Goal: Information Seeking & Learning: Learn about a topic

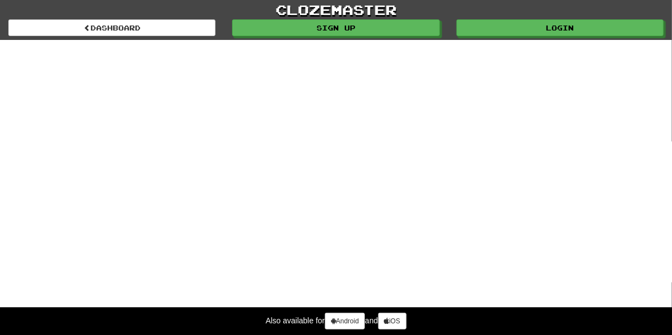
select select "*******"
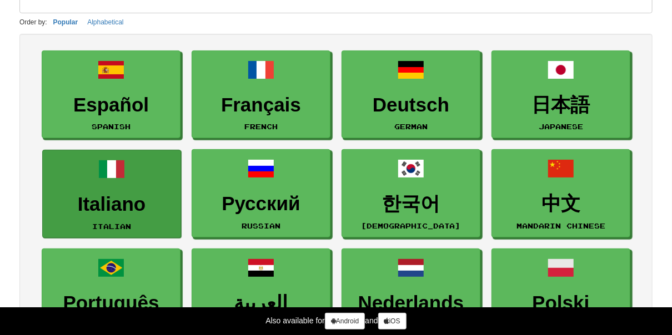
scroll to position [111, 0]
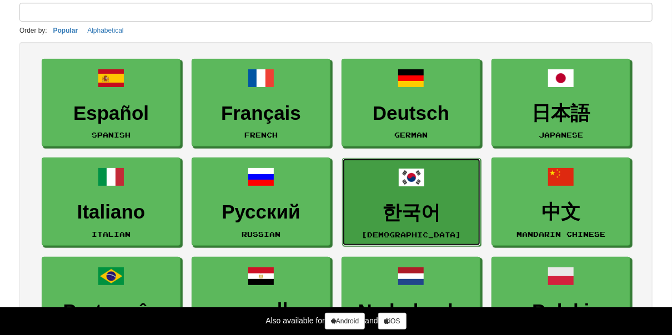
click at [372, 196] on link "한국어 Korean" at bounding box center [411, 202] width 139 height 88
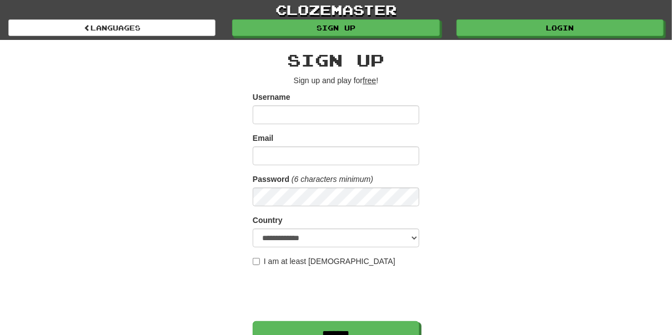
click at [287, 114] on input "Username" at bounding box center [336, 115] width 167 height 19
click at [287, 240] on select "**********" at bounding box center [336, 238] width 167 height 19
select select "**"
click at [253, 229] on select "**********" at bounding box center [336, 238] width 167 height 19
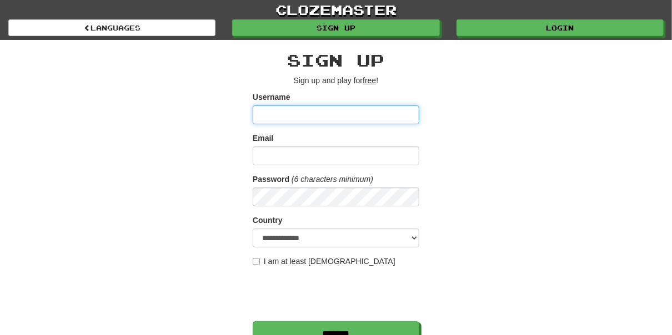
click at [293, 111] on input "Username" at bounding box center [336, 115] width 167 height 19
type input "*******"
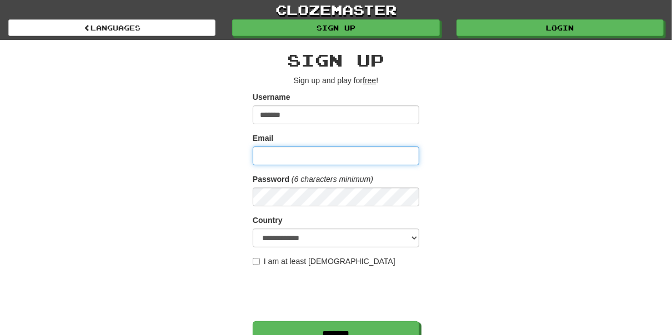
click at [301, 163] on input "Email" at bounding box center [336, 156] width 167 height 19
type input "**********"
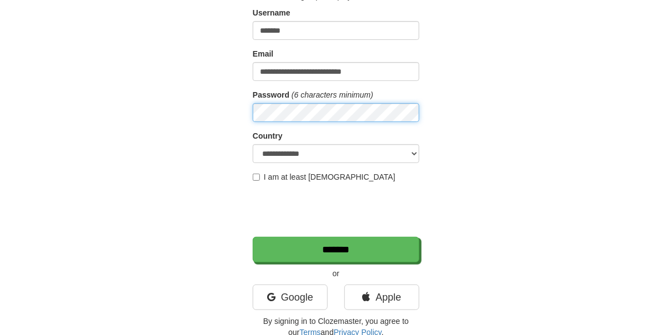
scroll to position [92, 0]
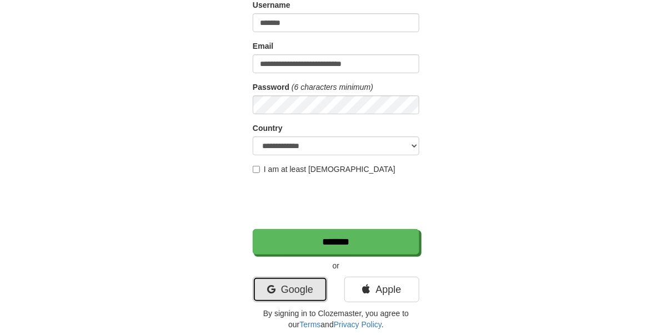
click at [304, 286] on link "Google" at bounding box center [290, 290] width 75 height 26
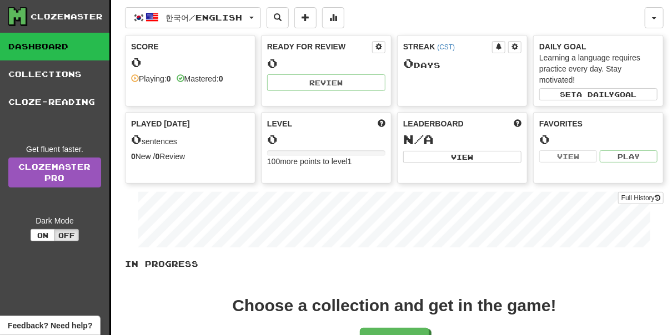
click at [297, 151] on div at bounding box center [326, 154] width 118 height 6
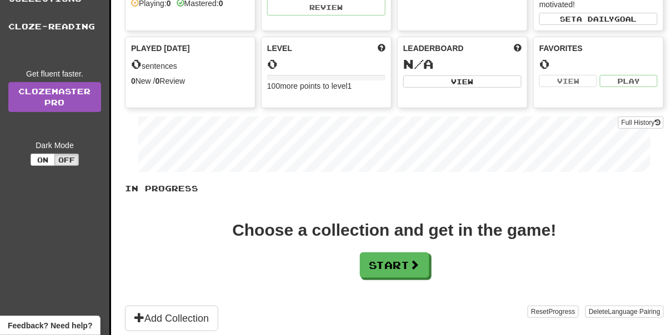
scroll to position [92, 0]
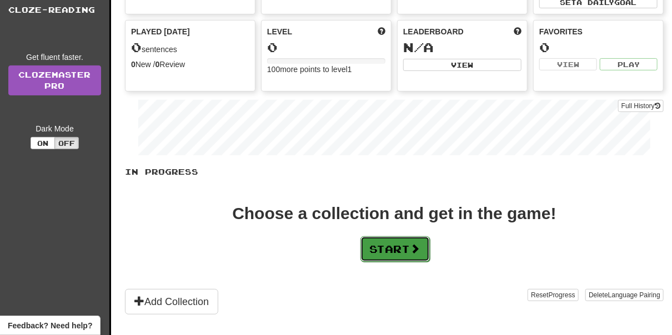
click at [384, 237] on button "Start" at bounding box center [394, 250] width 69 height 26
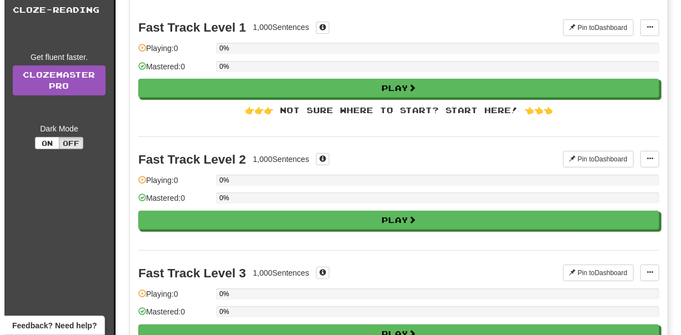
scroll to position [0, 0]
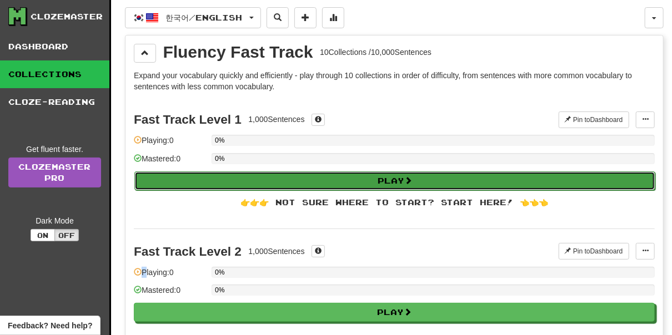
click at [379, 173] on button "Play" at bounding box center [394, 181] width 521 height 19
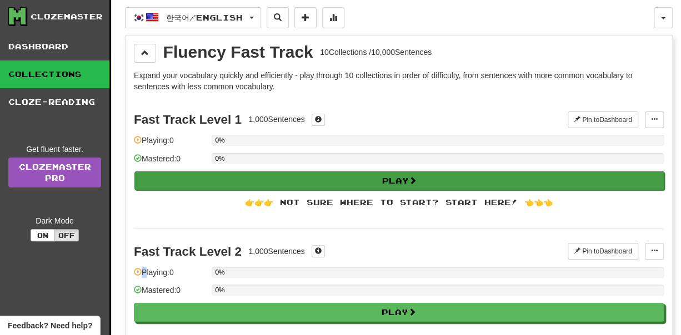
select select "**"
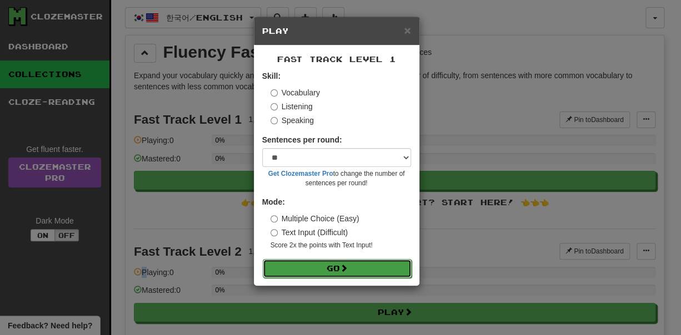
click at [376, 269] on button "Go" at bounding box center [337, 268] width 149 height 19
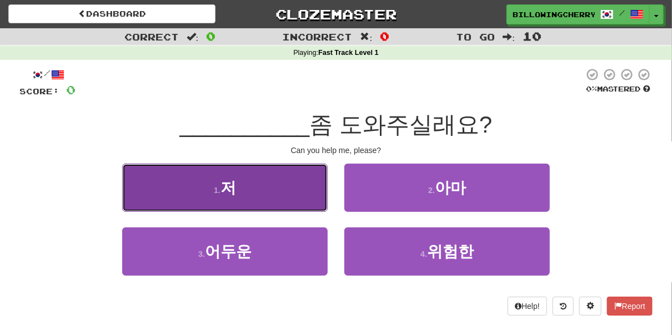
click at [315, 198] on button "1 . 저" at bounding box center [225, 188] width 206 height 48
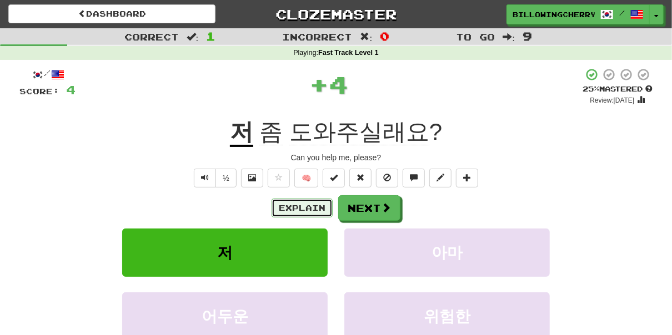
click at [301, 212] on button "Explain" at bounding box center [302, 208] width 61 height 19
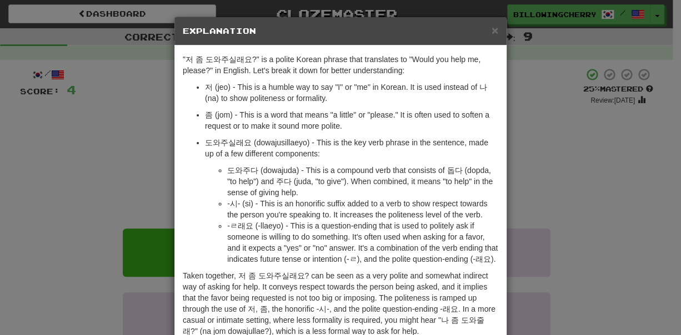
drag, startPoint x: 621, startPoint y: 1, endPoint x: 390, endPoint y: 58, distance: 237.5
click at [390, 58] on p ""저 좀 도와주실래요?" is a polite Korean phrase that translates to "Would you help me, …" at bounding box center [340, 65] width 315 height 22
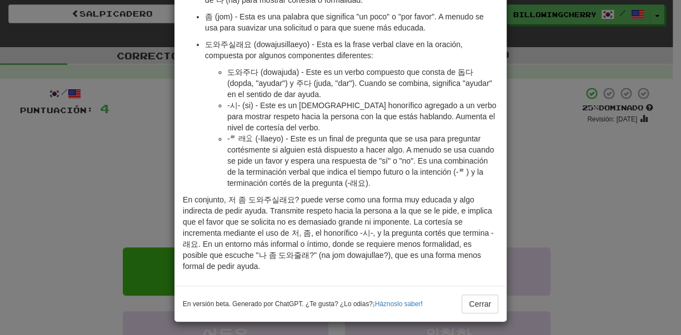
scroll to position [102, 0]
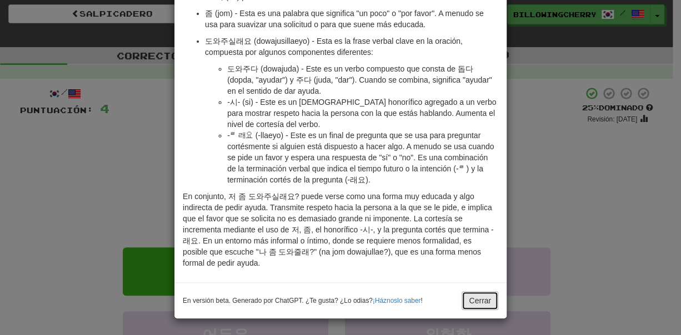
click at [488, 297] on button "Cerrar" at bounding box center [480, 301] width 37 height 19
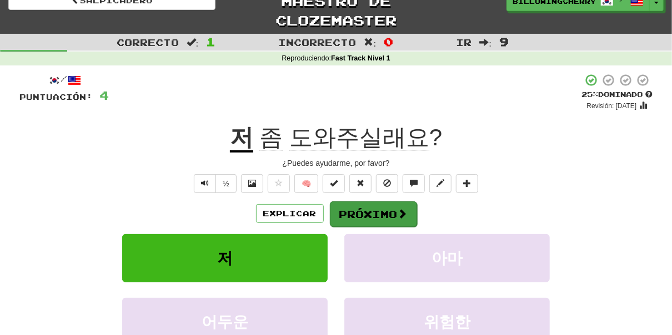
scroll to position [56, 0]
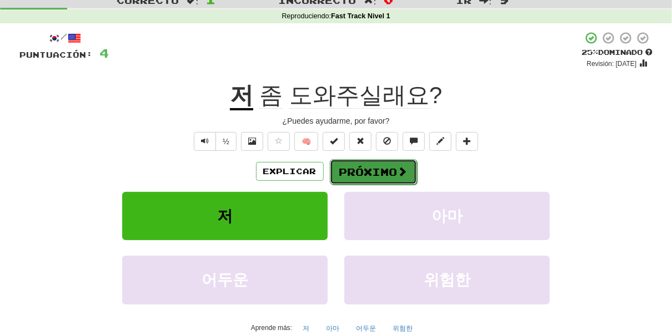
click at [407, 174] on button "Próximo" at bounding box center [373, 172] width 87 height 26
click at [407, 174] on div "Salpicadero Maestro de clozemaster BillowingCherry798 / Alternar menú desplegab…" at bounding box center [336, 160] width 672 height 433
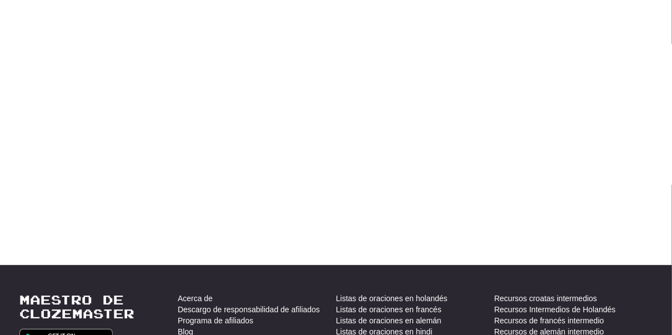
scroll to position [0, 0]
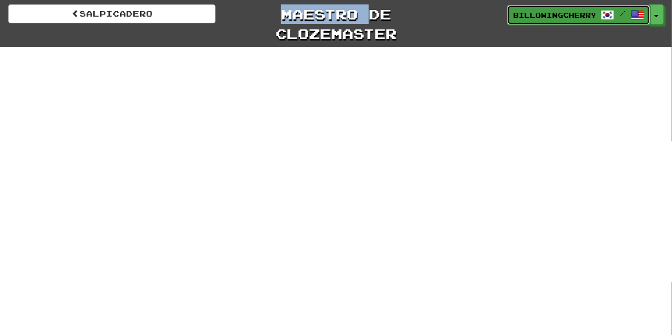
click at [640, 13] on span at bounding box center [637, 14] width 13 height 13
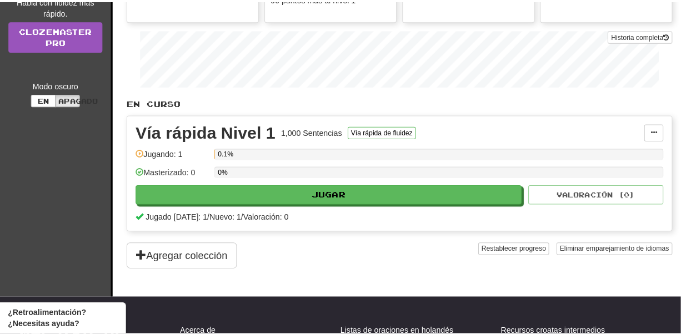
scroll to position [167, 0]
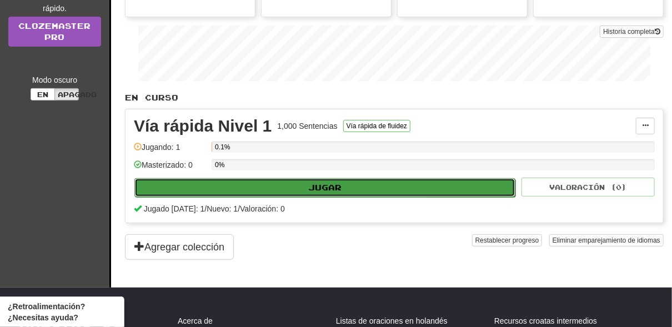
click at [369, 182] on button "Jugar" at bounding box center [324, 187] width 381 height 19
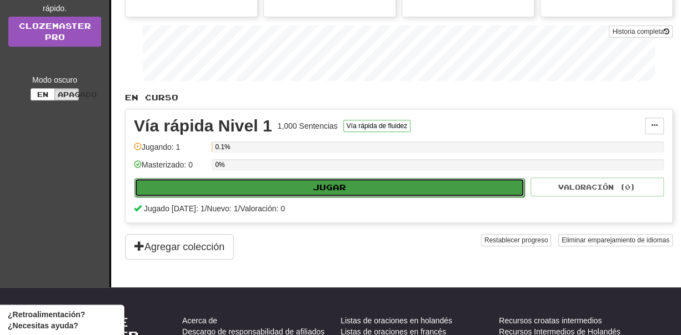
select select "**"
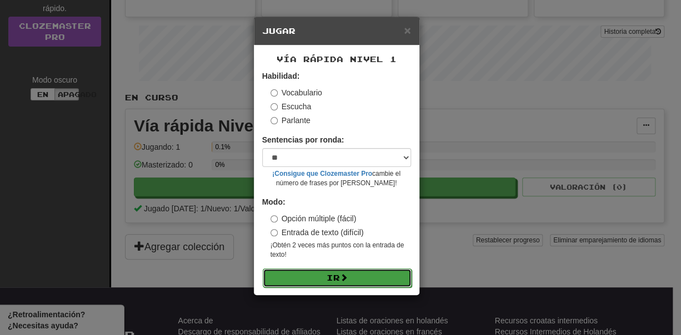
click at [354, 282] on button "Ir" at bounding box center [337, 278] width 149 height 19
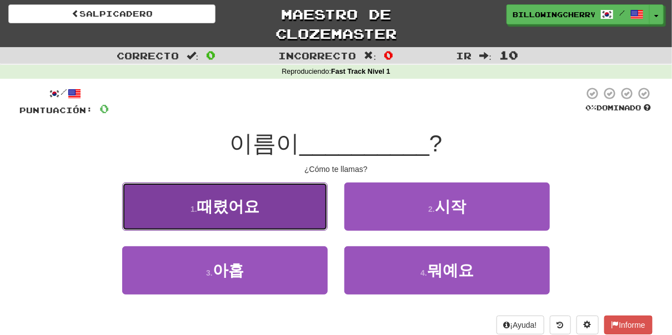
drag, startPoint x: 268, startPoint y: 184, endPoint x: 199, endPoint y: 211, distance: 73.1
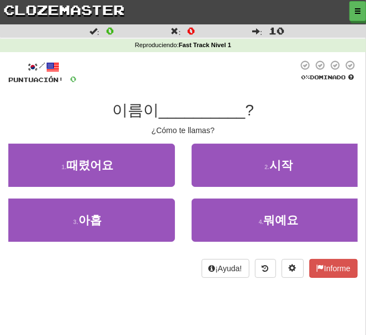
click at [334, 107] on div "이름이 __________ ?" at bounding box center [182, 111] width 349 height 20
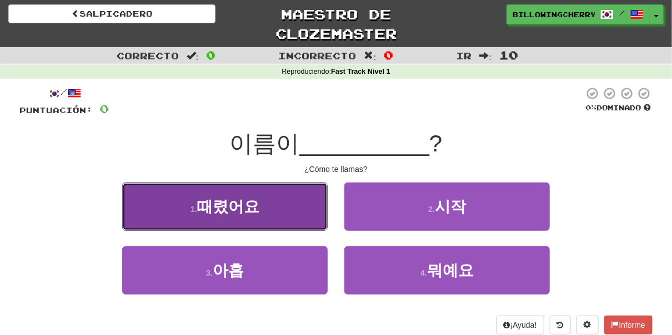
click at [234, 202] on span "때렸어요" at bounding box center [228, 206] width 62 height 17
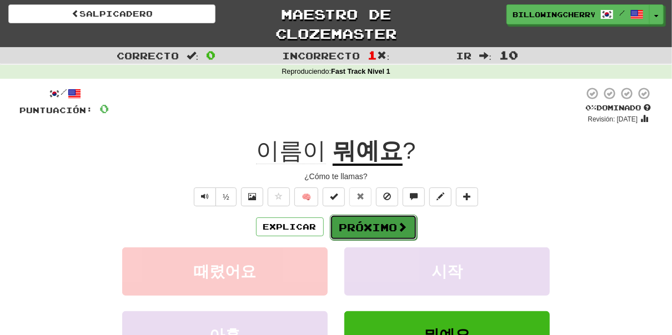
click at [387, 224] on font "Próximo" at bounding box center [368, 228] width 58 height 12
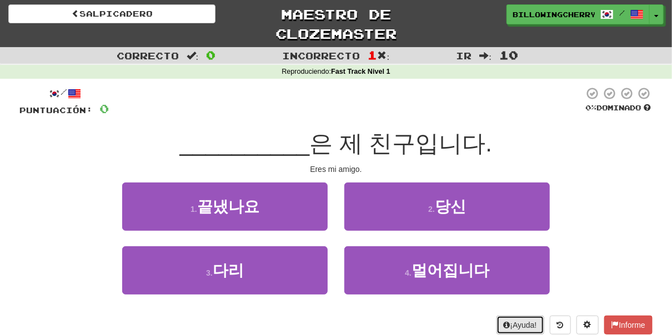
click at [515, 322] on font "¡Ayuda!" at bounding box center [523, 325] width 27 height 9
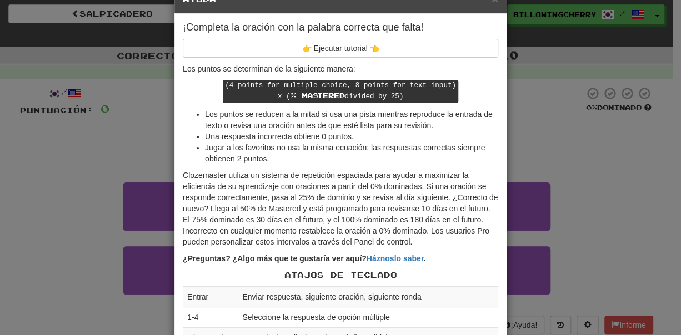
scroll to position [20, 0]
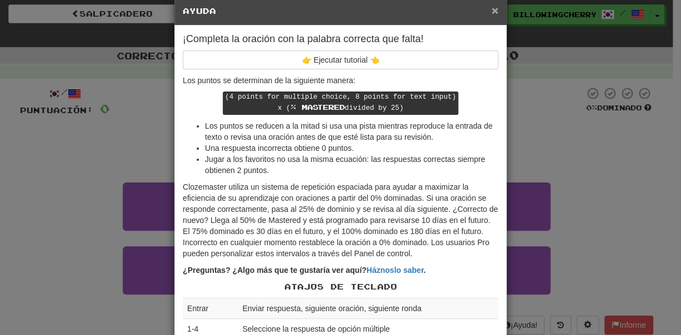
click at [492, 8] on span "×" at bounding box center [495, 10] width 7 height 13
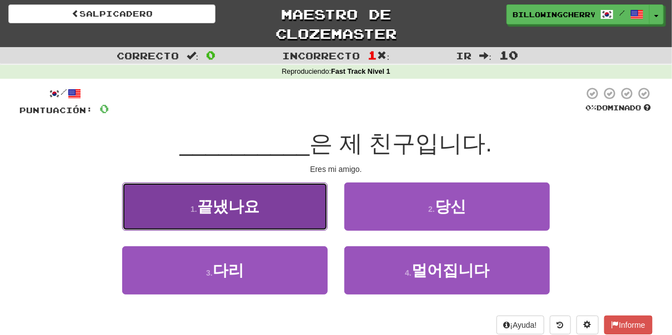
click at [265, 202] on button "1 . 끝냈나요" at bounding box center [225, 207] width 206 height 48
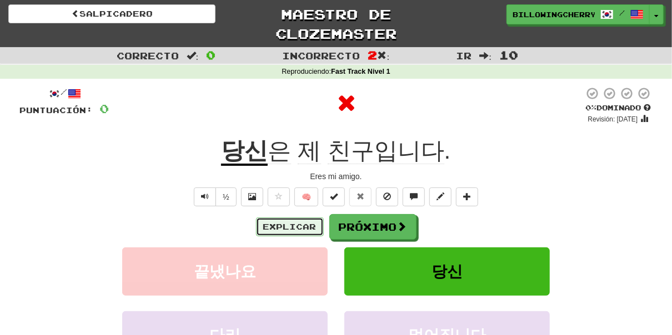
click at [316, 227] on button "Explicar" at bounding box center [290, 227] width 68 height 19
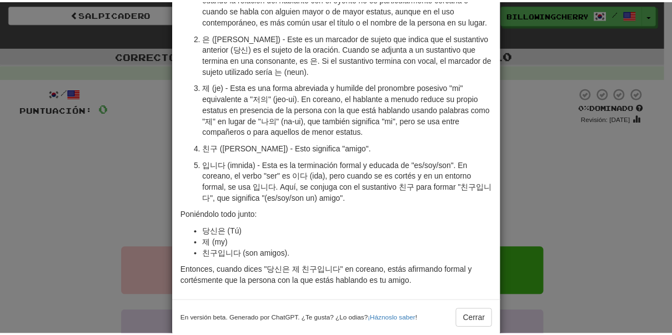
scroll to position [129, 0]
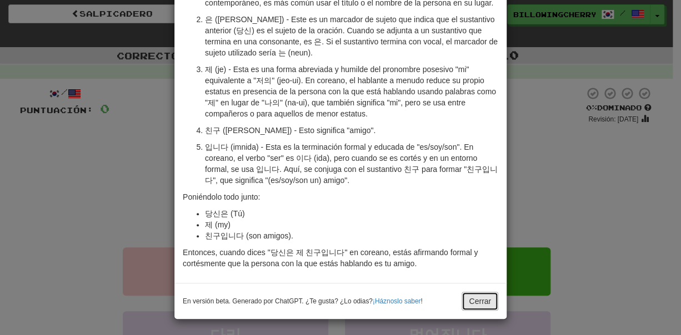
click at [468, 298] on button "Cerrar" at bounding box center [480, 301] width 37 height 19
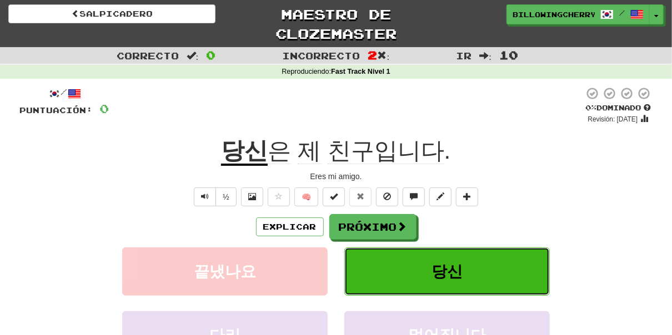
click at [459, 267] on span "당신" at bounding box center [447, 271] width 31 height 17
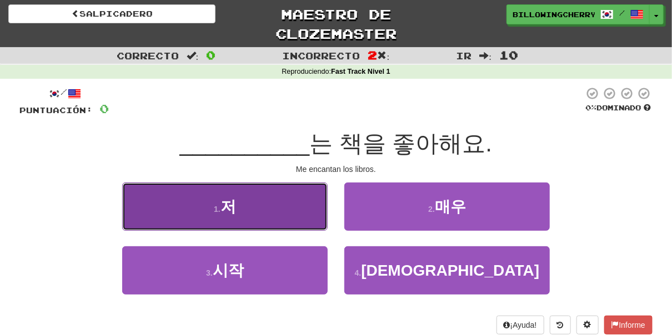
click at [283, 207] on button "1 . 저" at bounding box center [225, 207] width 206 height 48
click at [283, 207] on div "/ Puntuación: 0 0% Dominado __________ 는 책을 좋아해요. Me encantan los libros. 1 . 저…" at bounding box center [335, 211] width 633 height 248
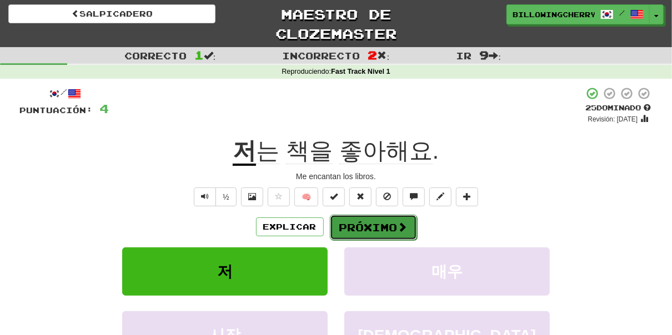
drag, startPoint x: 283, startPoint y: 207, endPoint x: 366, endPoint y: 216, distance: 83.7
click at [366, 216] on button "Próximo" at bounding box center [373, 228] width 87 height 26
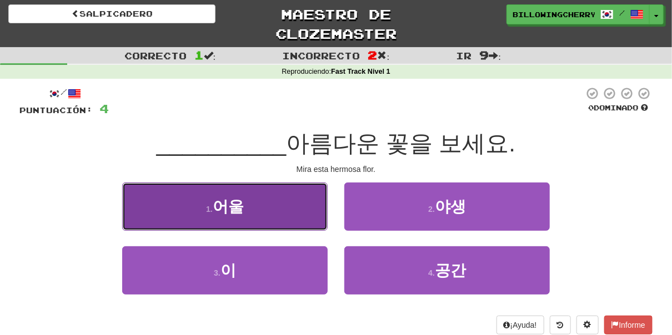
click at [288, 196] on button "1 . 어울" at bounding box center [225, 207] width 206 height 48
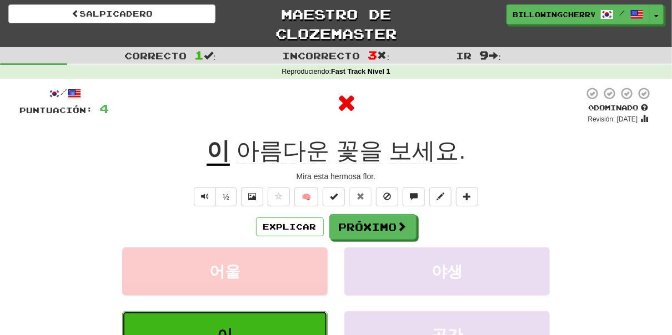
click at [285, 322] on button "이" at bounding box center [225, 336] width 206 height 48
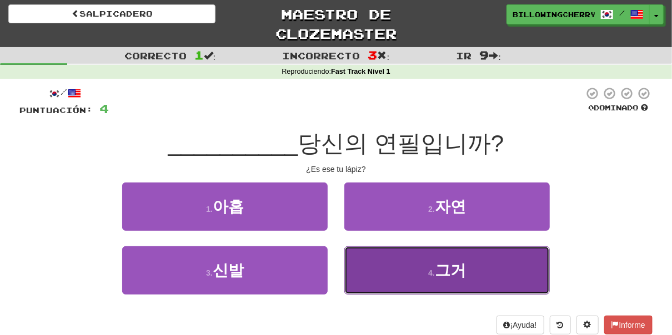
click at [392, 262] on button "4 . 그거" at bounding box center [447, 271] width 206 height 48
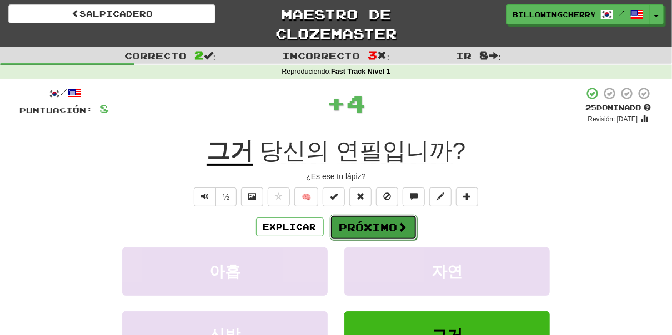
click at [379, 220] on button "Próximo" at bounding box center [373, 228] width 87 height 26
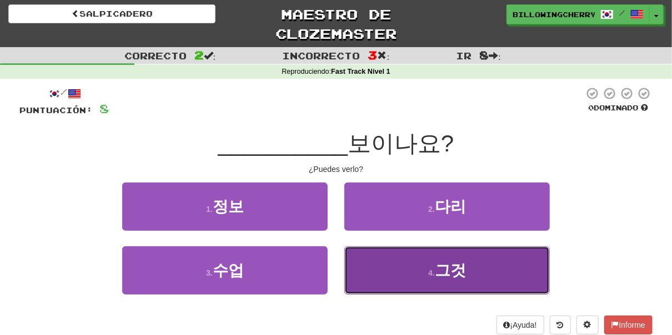
click at [354, 266] on button "4 . 그것" at bounding box center [447, 271] width 206 height 48
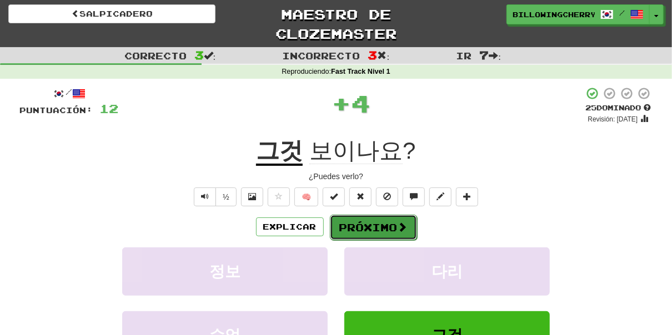
click at [353, 220] on button "Próximo" at bounding box center [373, 228] width 87 height 26
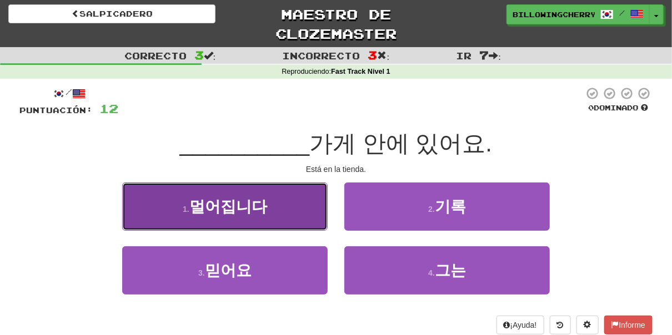
click at [298, 209] on button "1 . 멀어집니다" at bounding box center [225, 207] width 206 height 48
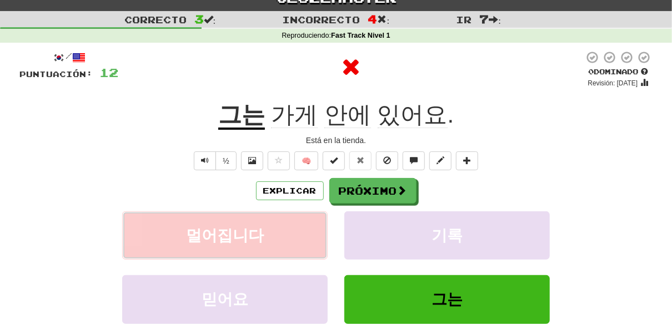
scroll to position [37, 0]
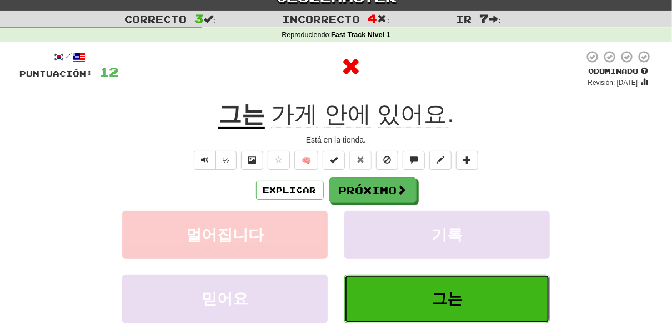
click at [403, 302] on button "그는" at bounding box center [447, 299] width 206 height 48
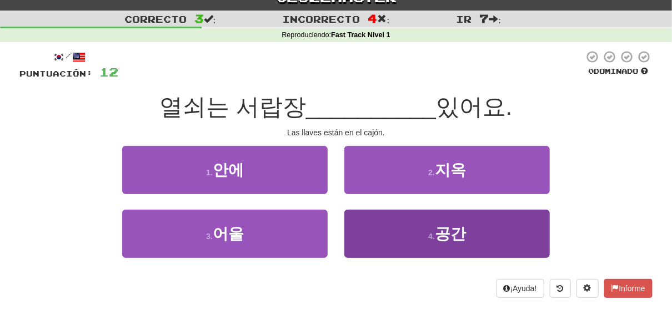
scroll to position [0, 0]
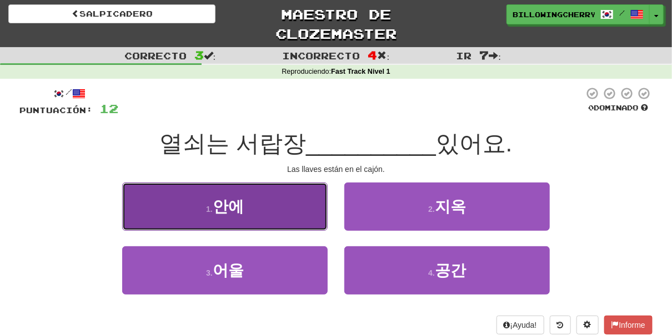
click at [310, 213] on button "1 . 안에" at bounding box center [225, 207] width 206 height 48
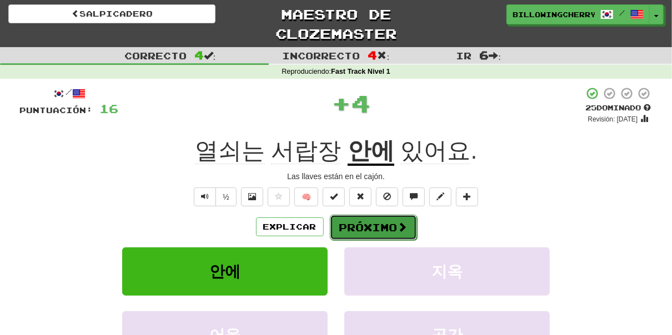
click at [380, 223] on font "Próximo" at bounding box center [368, 228] width 58 height 12
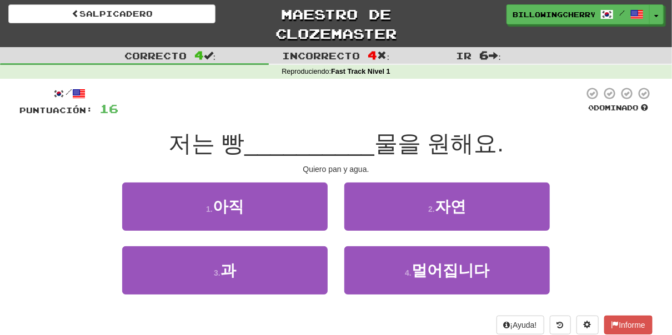
click at [287, 298] on div "3 . 과" at bounding box center [225, 279] width 222 height 64
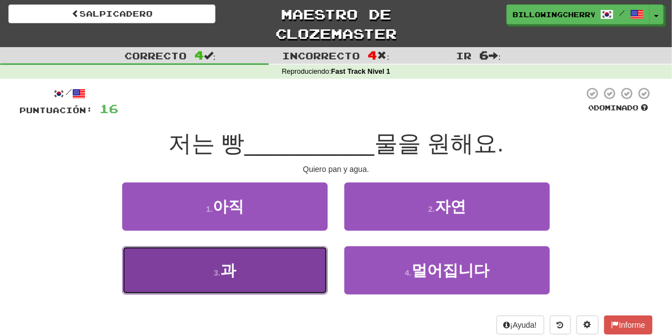
click at [291, 287] on button "3 . 과" at bounding box center [225, 271] width 206 height 48
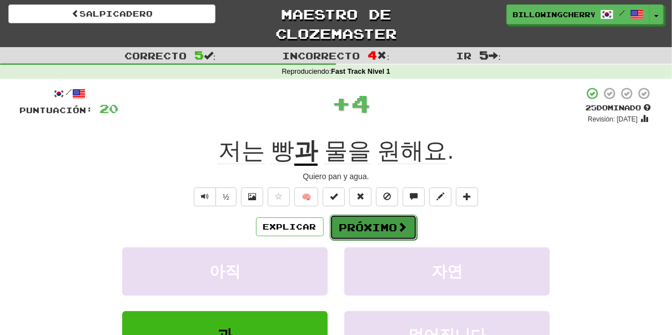
click at [352, 229] on font "Próximo" at bounding box center [368, 228] width 58 height 12
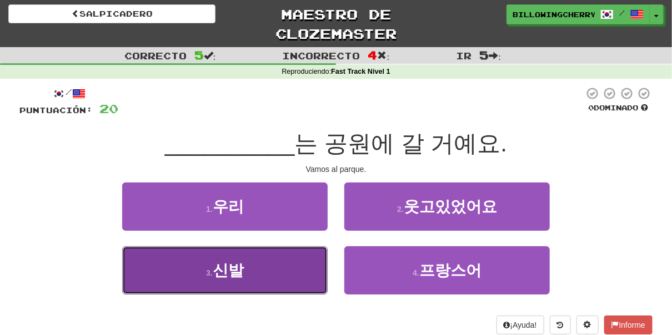
click at [303, 269] on button "3 . 신발" at bounding box center [225, 271] width 206 height 48
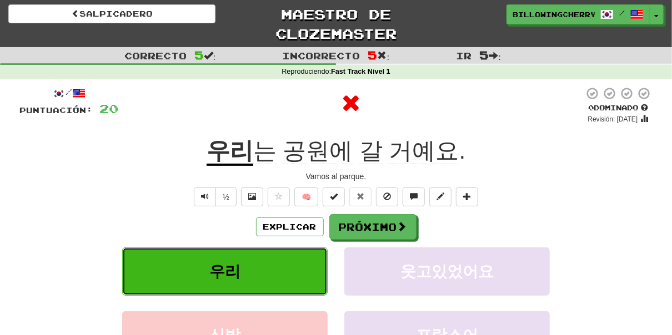
click at [303, 268] on button "우리" at bounding box center [225, 272] width 206 height 48
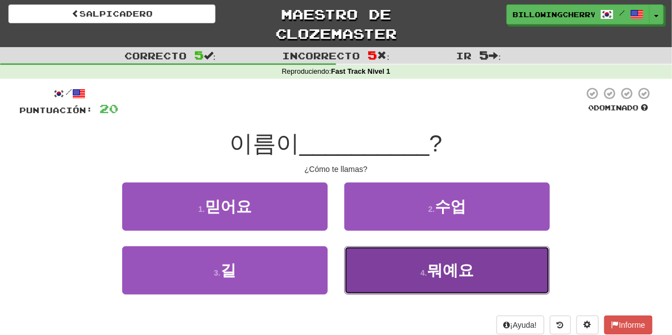
click at [369, 271] on button "4 . 뭐예요" at bounding box center [447, 271] width 206 height 48
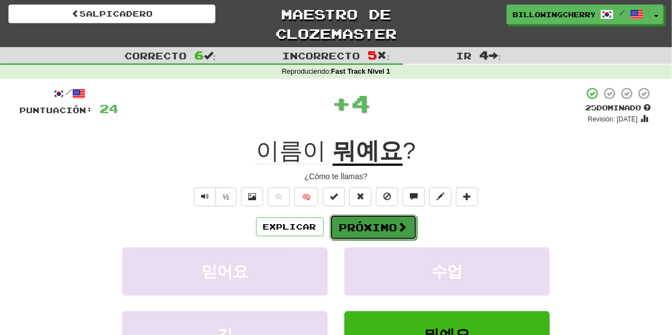
click at [371, 225] on font "Próximo" at bounding box center [368, 228] width 58 height 12
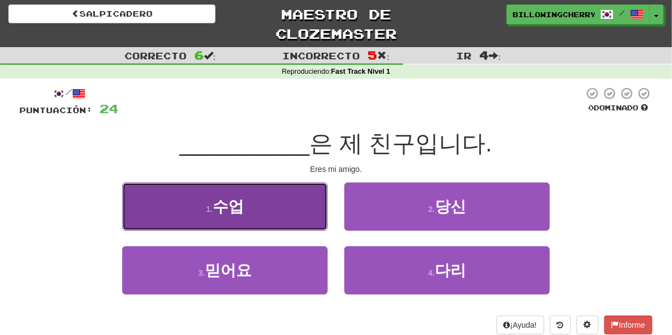
click at [305, 218] on button "1 . 수업" at bounding box center [225, 207] width 206 height 48
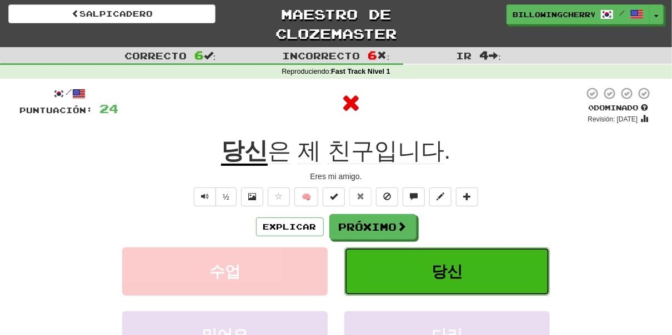
click at [394, 263] on button "당신" at bounding box center [447, 272] width 206 height 48
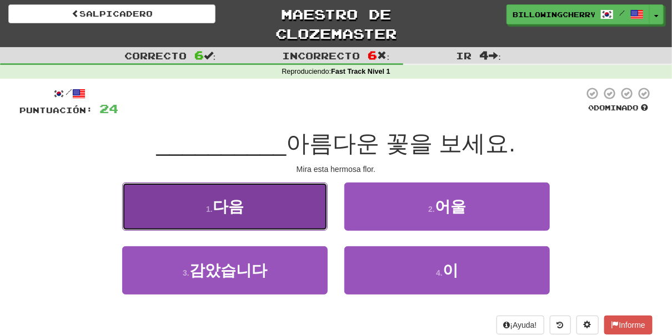
click at [292, 210] on button "1 . 다음" at bounding box center [225, 207] width 206 height 48
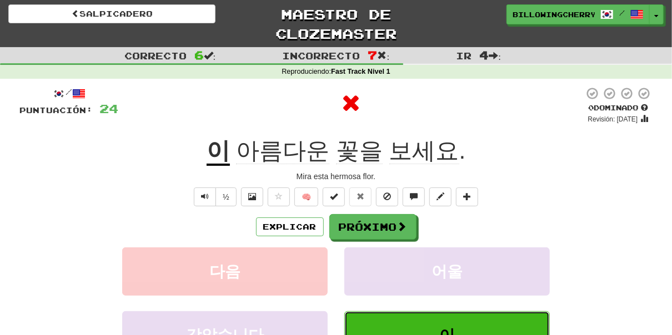
click at [426, 320] on button "이" at bounding box center [447, 336] width 206 height 48
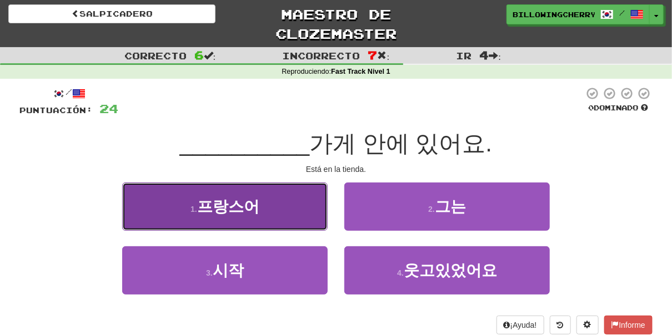
click at [288, 211] on button "1 . 프랑스어" at bounding box center [225, 207] width 206 height 48
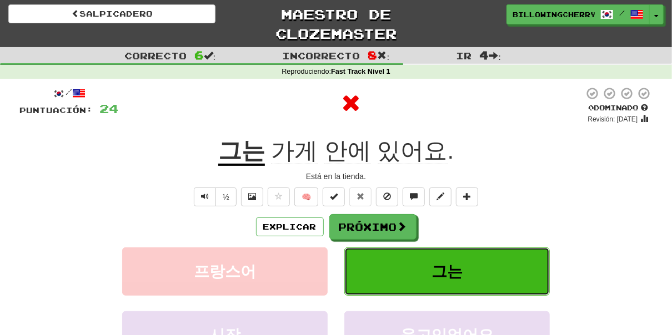
click at [378, 255] on button "그는" at bounding box center [447, 272] width 206 height 48
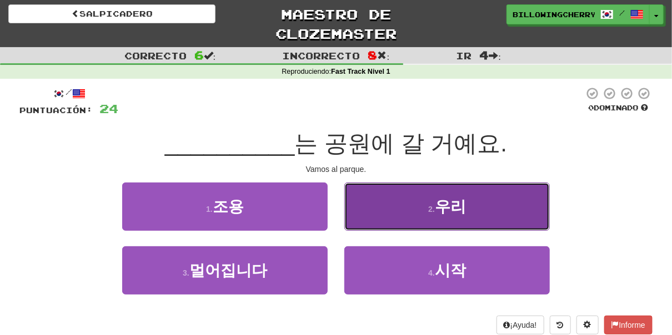
click at [349, 202] on button "2 . 우리" at bounding box center [447, 207] width 206 height 48
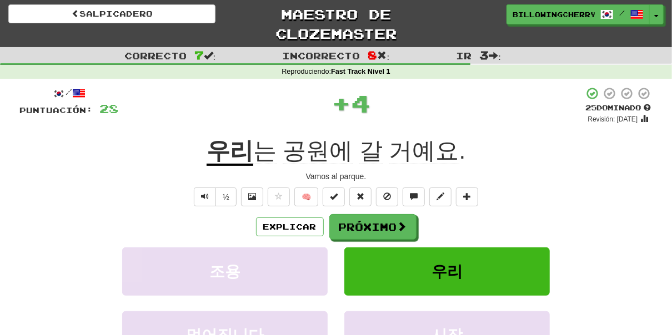
click at [354, 213] on div "/ Puntuación: 28 + 4 25 Dominado Revisión: [DATE] 우리 는 공원에 갈 거예요 . Vamos al par…" at bounding box center [335, 252] width 633 height 330
click at [357, 237] on button "Próximo" at bounding box center [373, 228] width 87 height 26
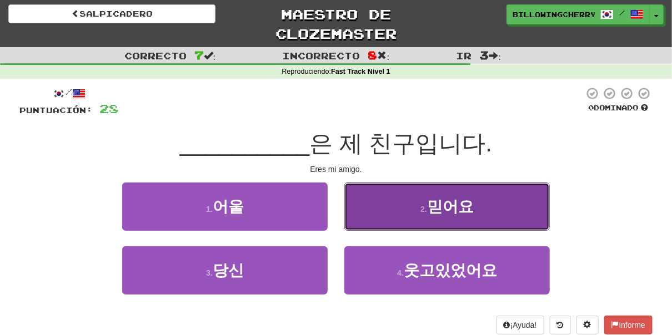
click at [408, 196] on button "2 . 믿어요" at bounding box center [447, 207] width 206 height 48
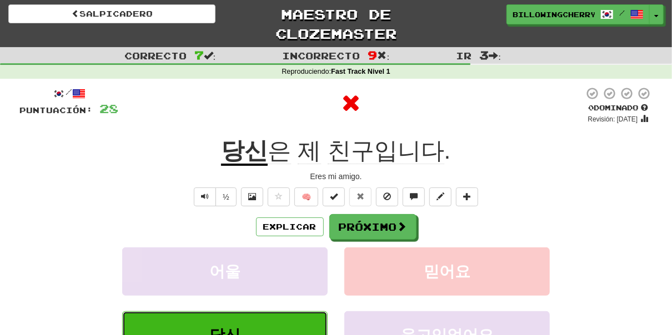
click at [283, 314] on button "당신" at bounding box center [225, 336] width 206 height 48
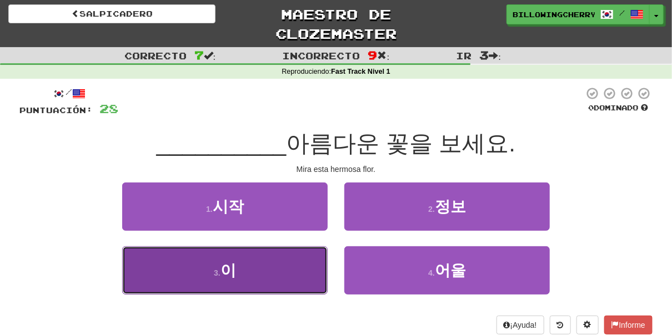
click at [285, 264] on button "3 . 이" at bounding box center [225, 271] width 206 height 48
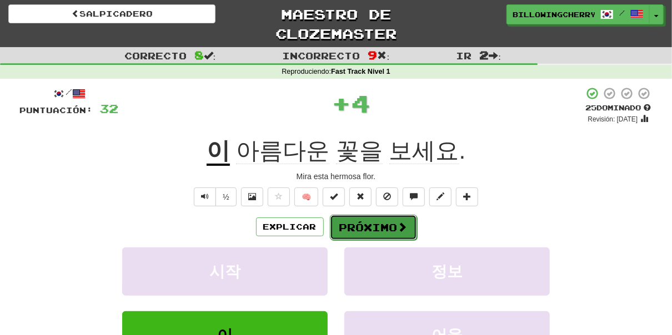
click at [356, 232] on font "Próximo" at bounding box center [368, 228] width 58 height 12
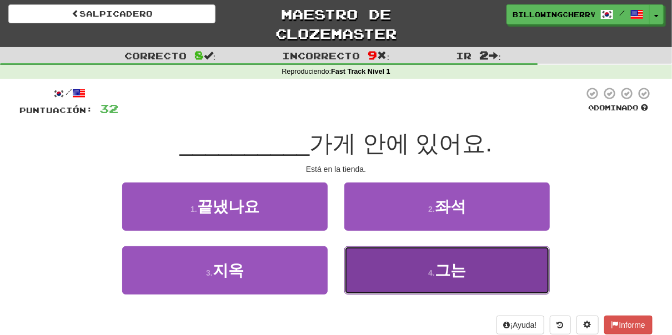
click at [361, 261] on button "4 . 그는" at bounding box center [447, 271] width 206 height 48
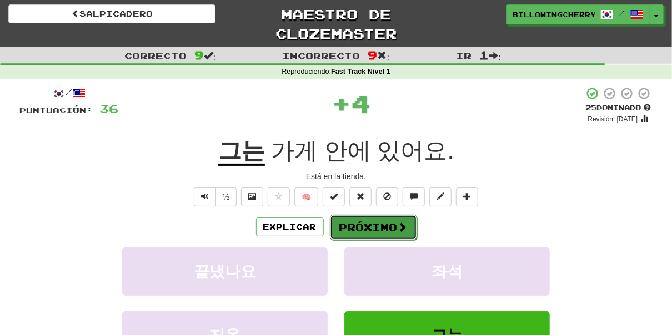
click at [360, 233] on font "Próximo" at bounding box center [368, 228] width 58 height 12
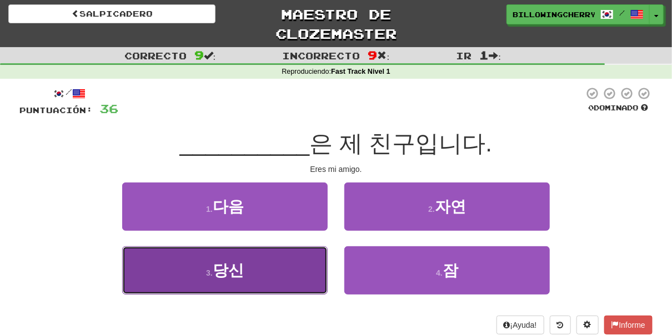
click at [302, 264] on button "3 . 당신" at bounding box center [225, 271] width 206 height 48
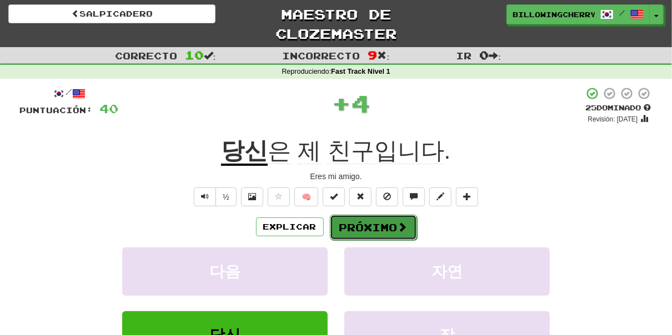
click at [349, 233] on font "Próximo" at bounding box center [368, 228] width 58 height 12
click at [349, 233] on div "Salpicadero Maestro de clozemaster BillowingCherry798 / Alternar menú desplegab…" at bounding box center [336, 216] width 672 height 433
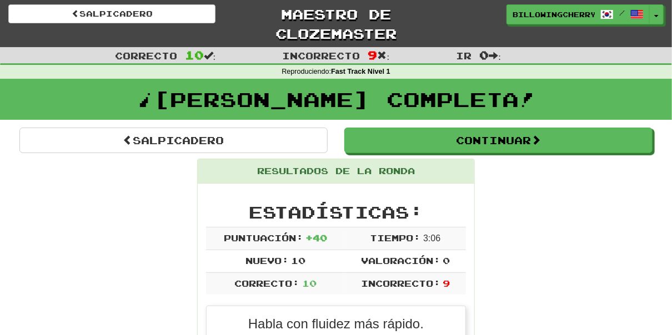
drag, startPoint x: 349, startPoint y: 233, endPoint x: 526, endPoint y: 220, distance: 177.1
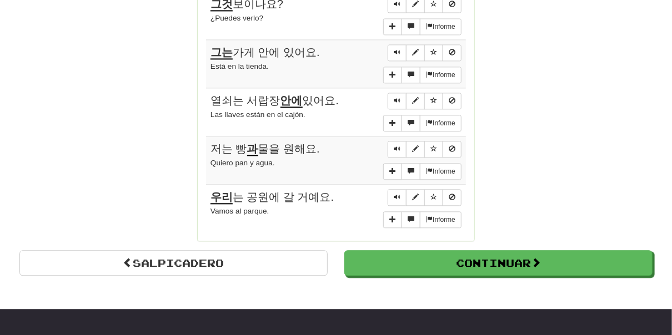
scroll to position [925, 0]
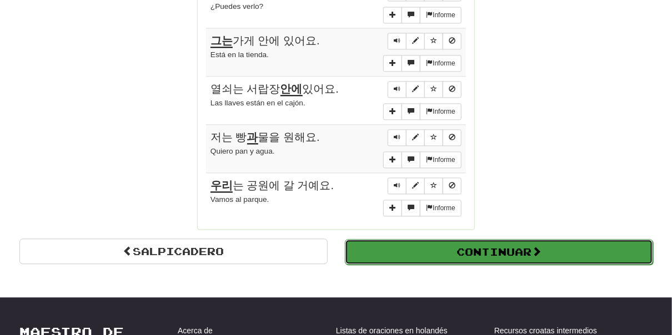
click at [452, 239] on button "Continuar" at bounding box center [499, 252] width 308 height 26
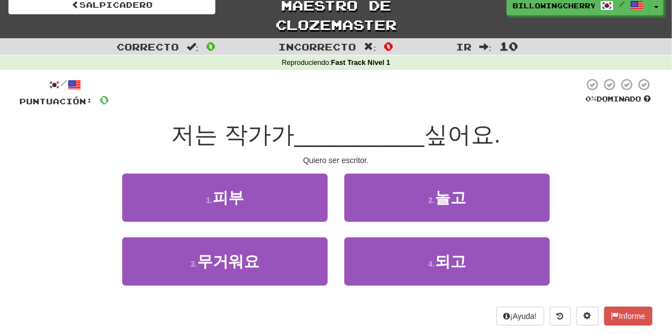
scroll to position [0, 0]
